Goal: Navigation & Orientation: Find specific page/section

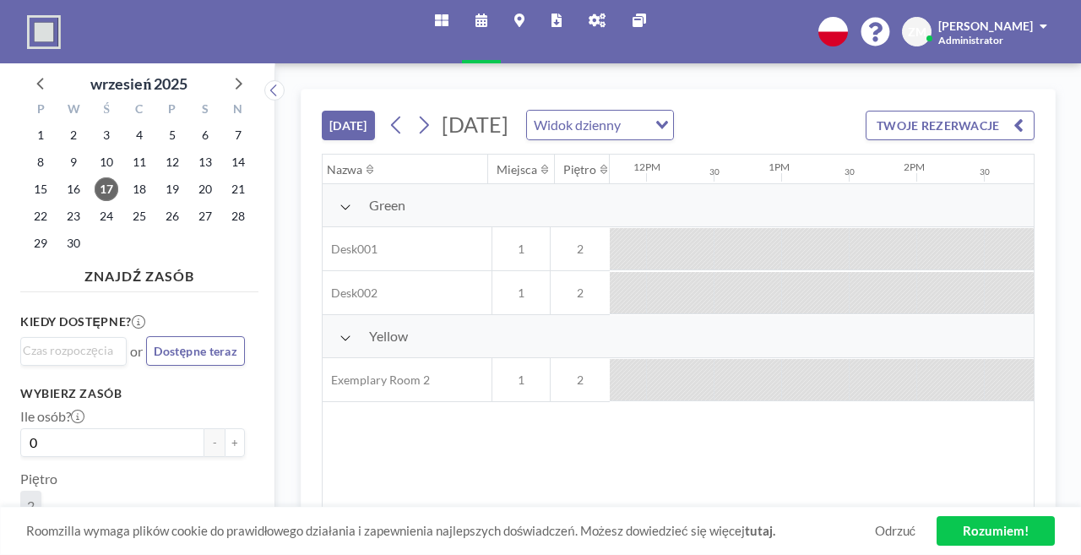
scroll to position [0, 1592]
click at [462, 13] on link "Strona główna" at bounding box center [441, 31] width 41 height 63
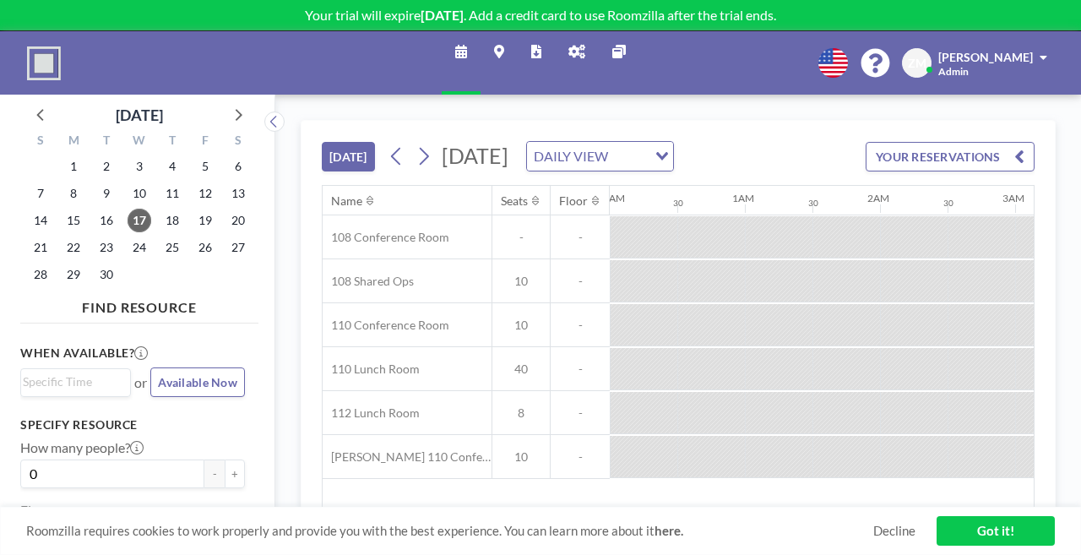
scroll to position [0, 1372]
click at [565, 52] on link "Admin panel" at bounding box center [577, 62] width 44 height 63
